Goal: Task Accomplishment & Management: Manage account settings

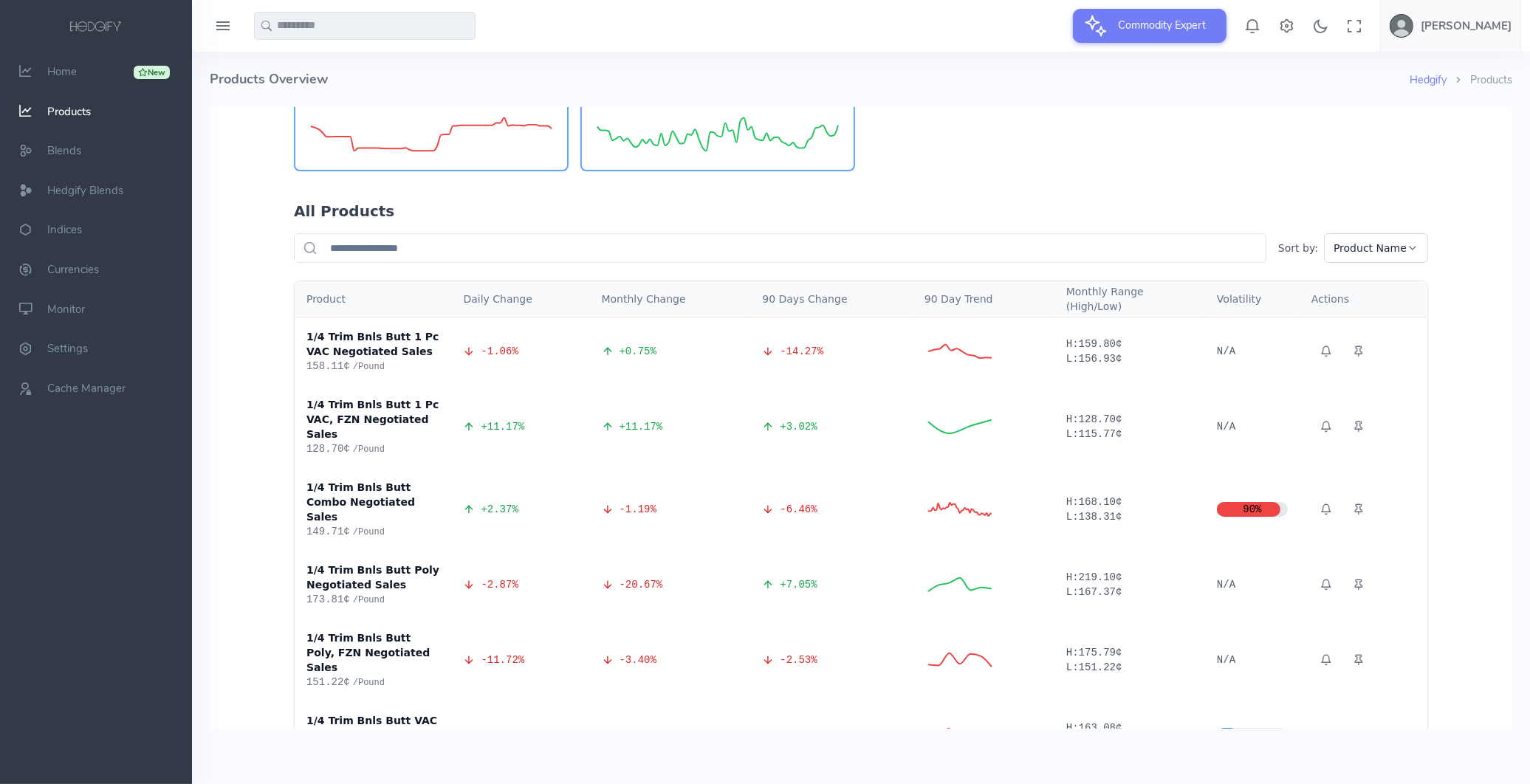
scroll to position [407, 0]
click at [467, 238] on input "text" at bounding box center [780, 247] width 973 height 30
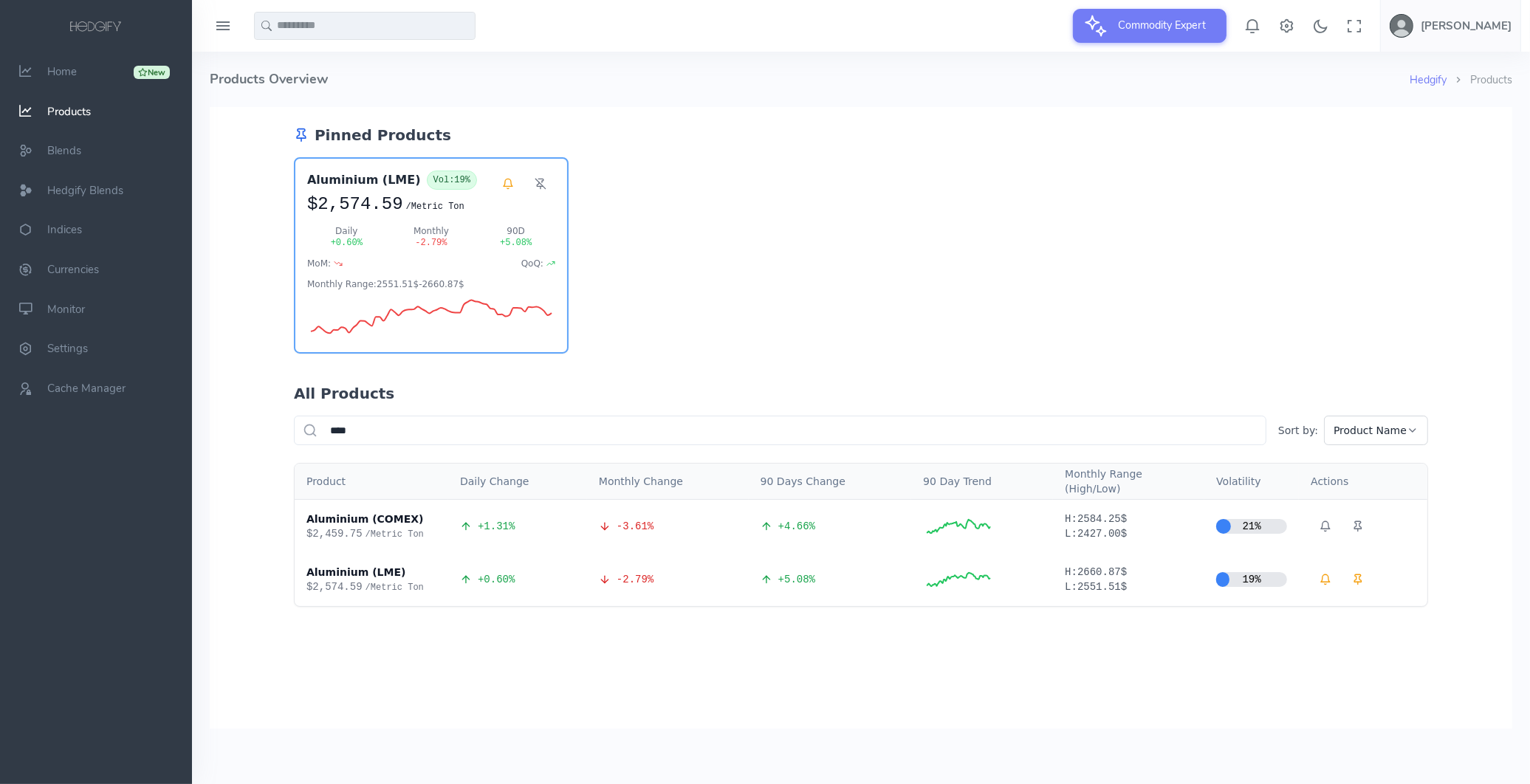
scroll to position [0, 0]
type input "****"
click at [53, 66] on span "Home" at bounding box center [62, 71] width 30 height 15
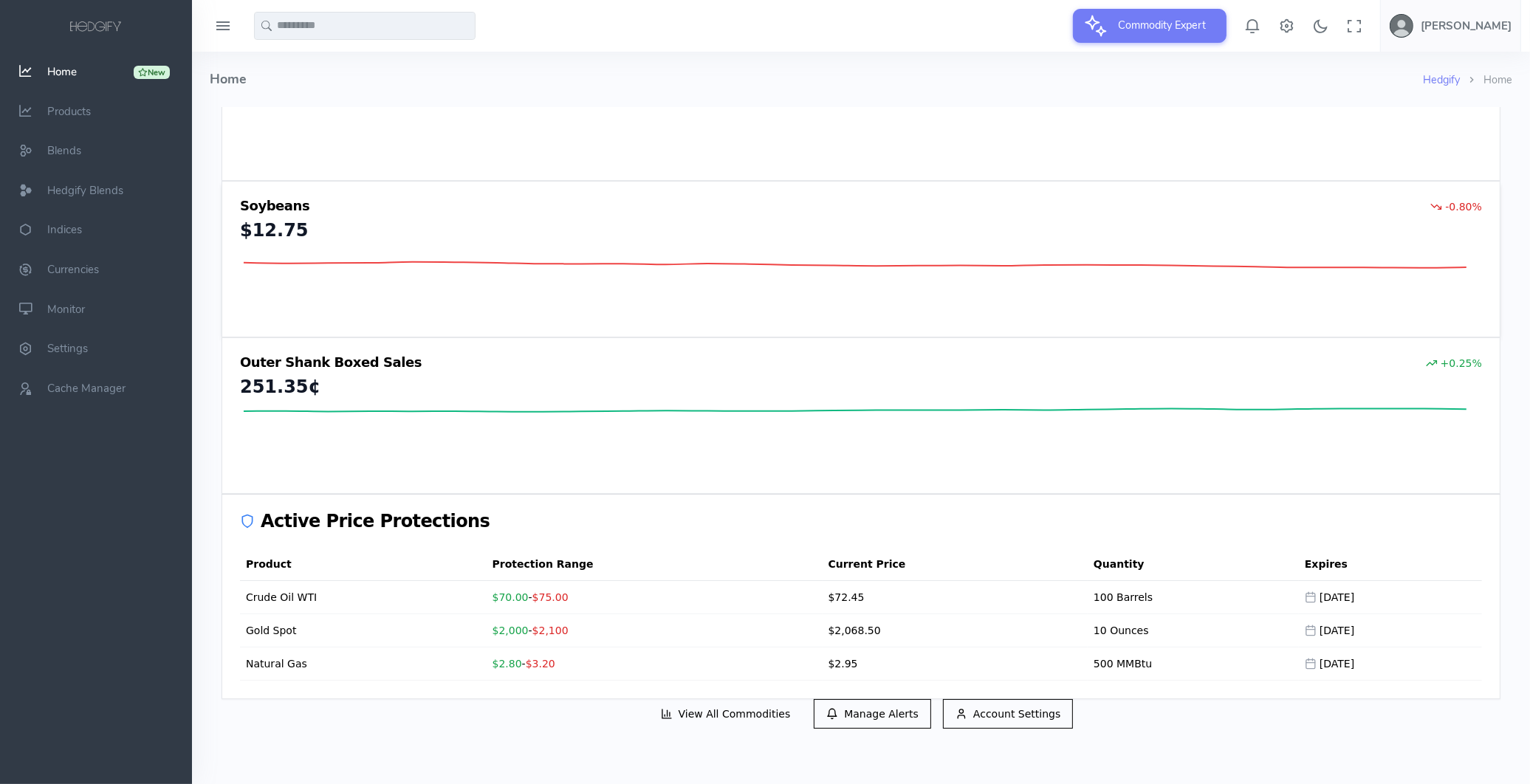
scroll to position [939, 0]
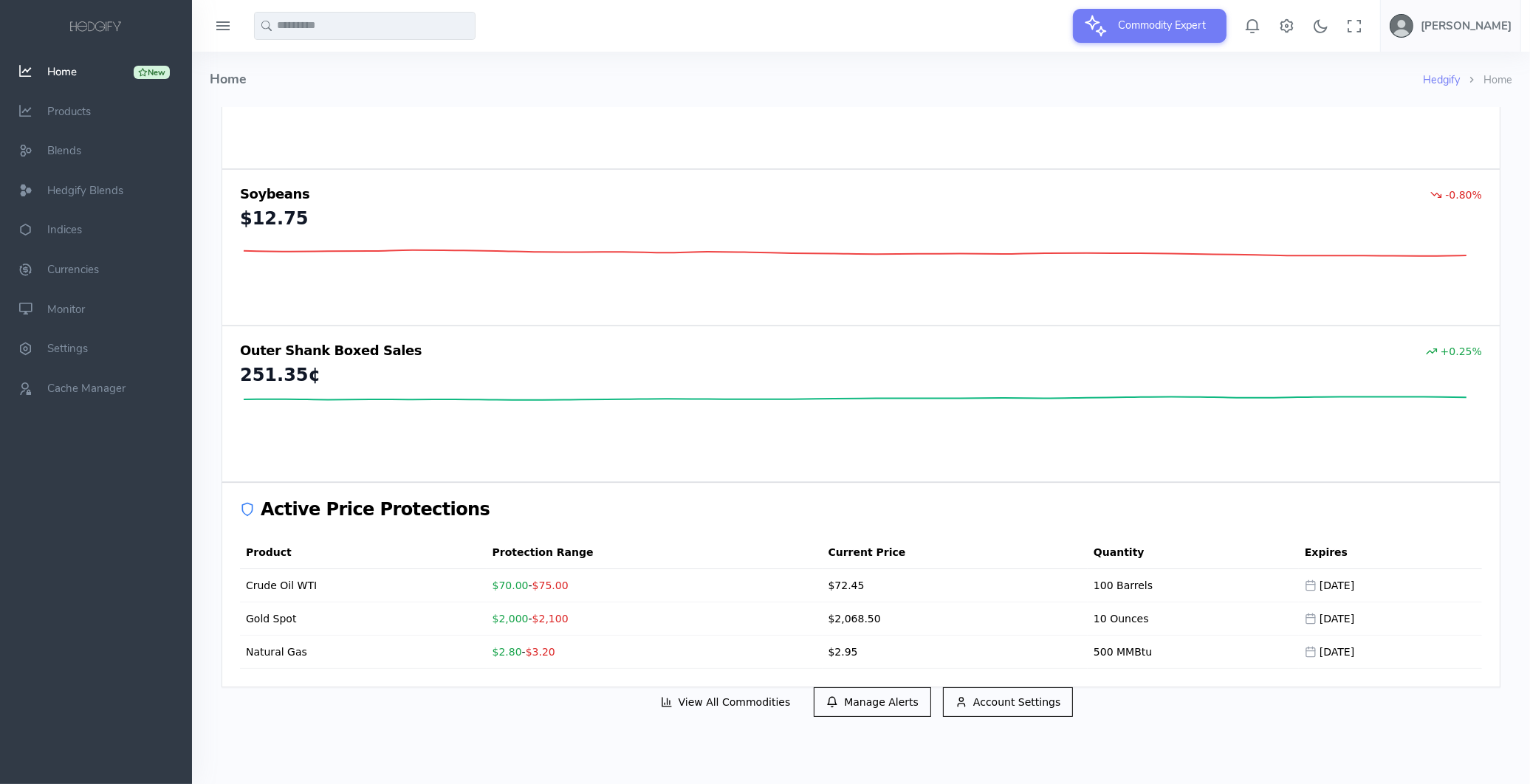
click at [1006, 705] on button "Account Settings" at bounding box center [1007, 701] width 130 height 30
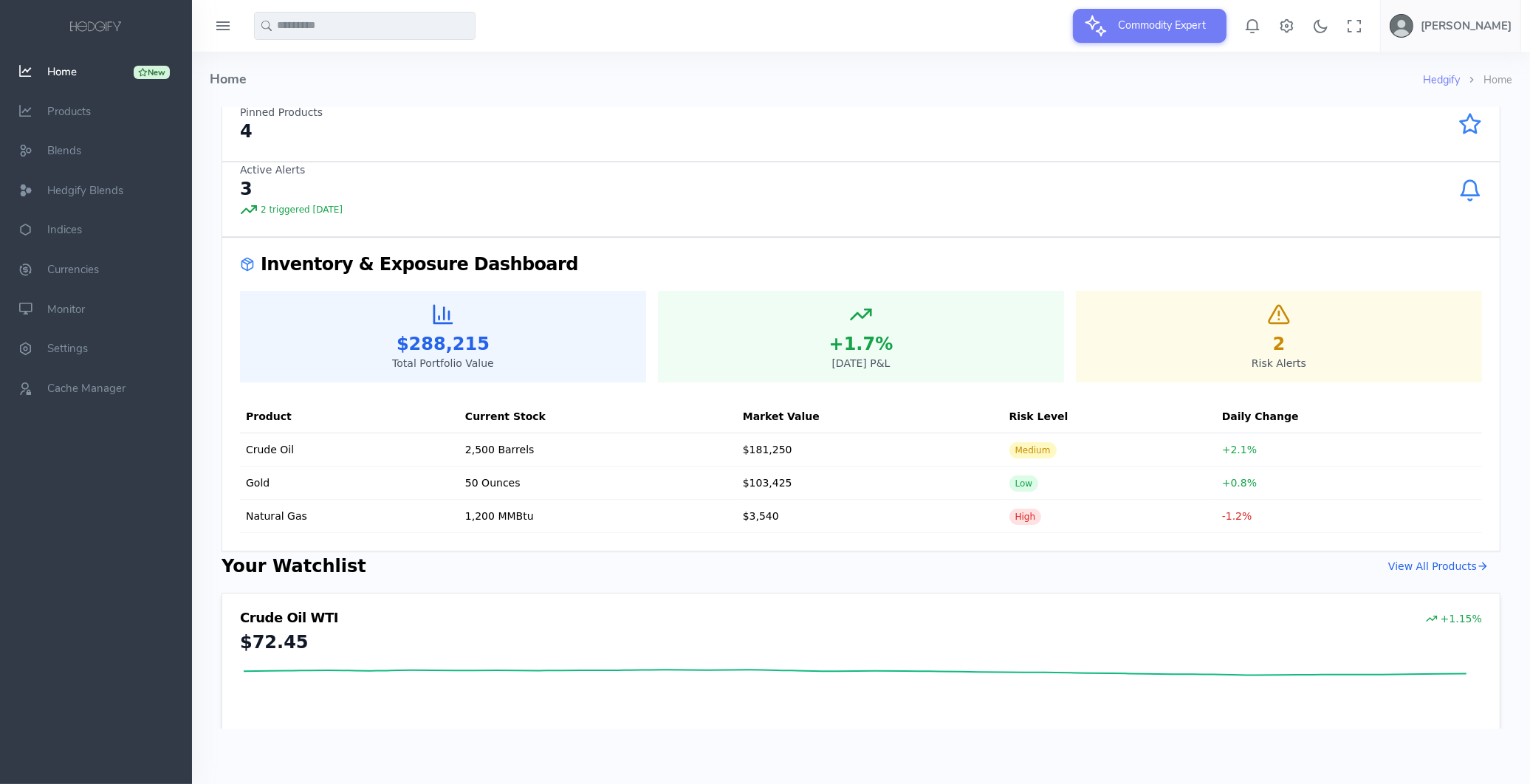
scroll to position [0, 0]
